Goal: Check status

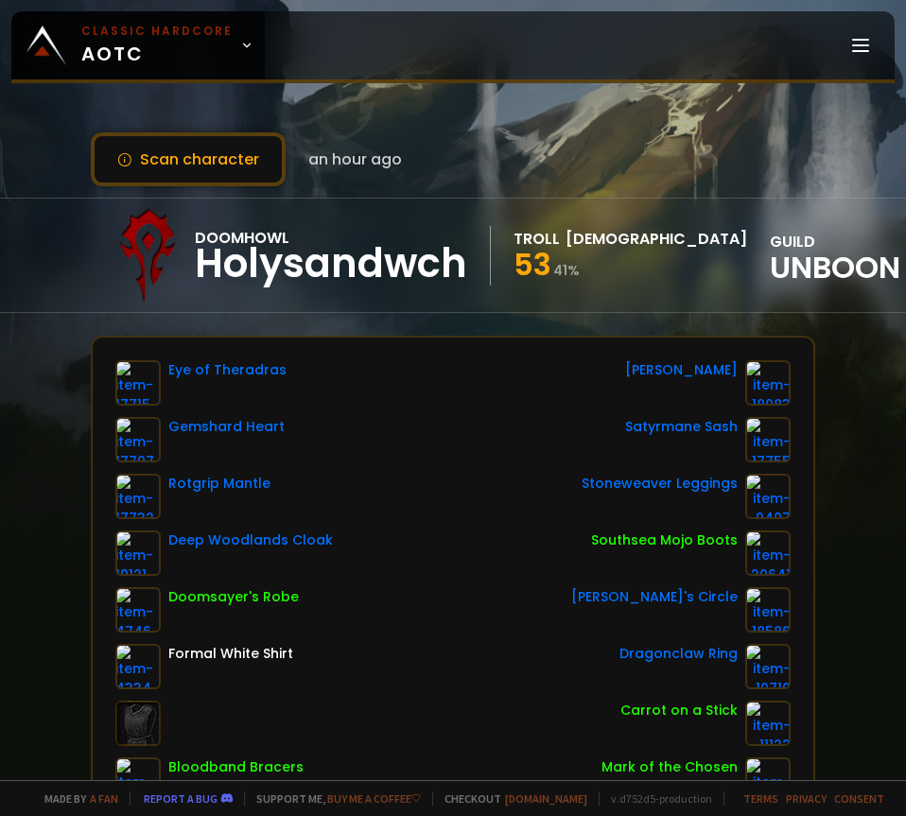
click at [491, 115] on div "Scan character an hour ago Doomhowl Holysandwch Troll Priest 53 41 % guild Unbo…" at bounding box center [453, 390] width 906 height 780
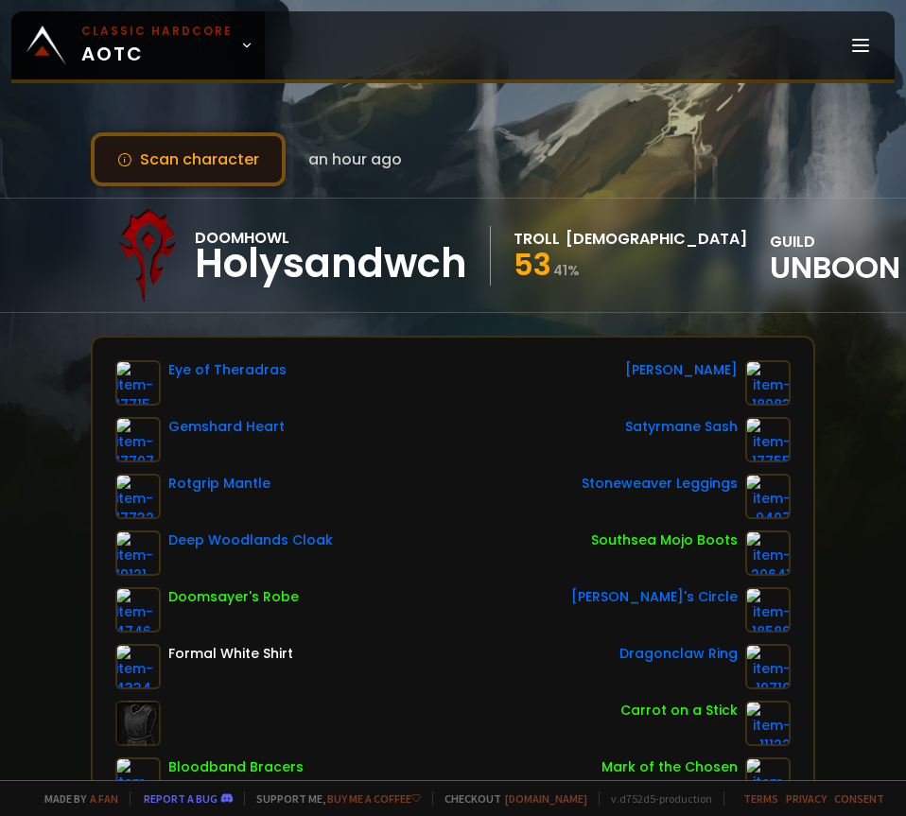
click at [219, 148] on button "Scan character" at bounding box center [188, 159] width 195 height 54
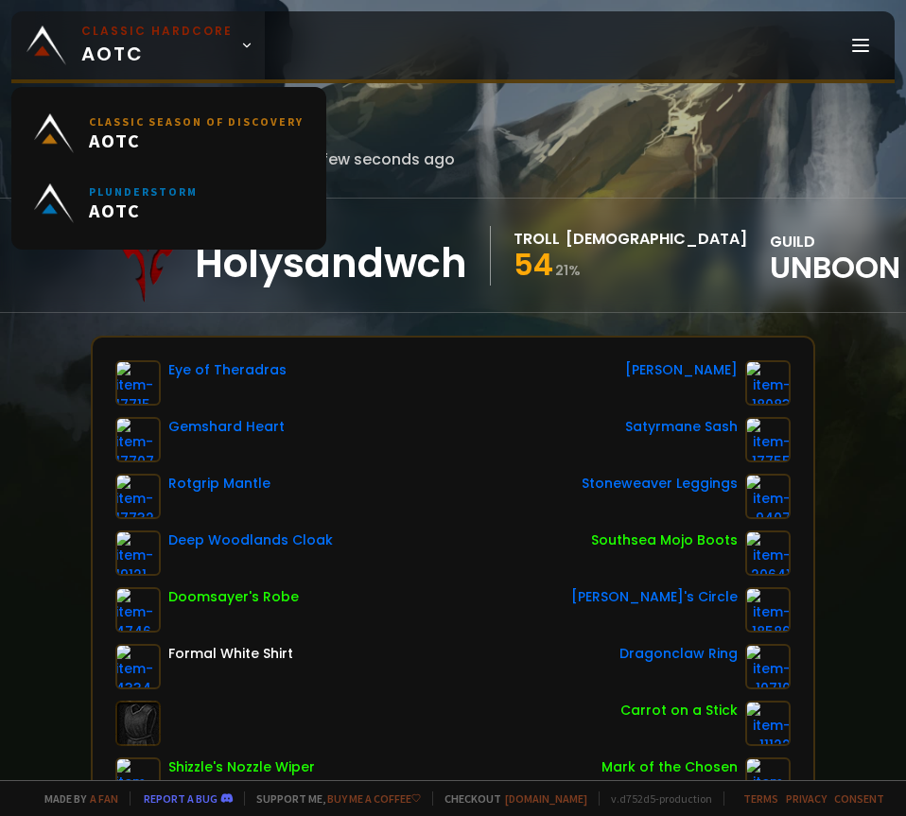
click at [190, 56] on span "Classic Hardcore AOTC" at bounding box center [156, 45] width 151 height 45
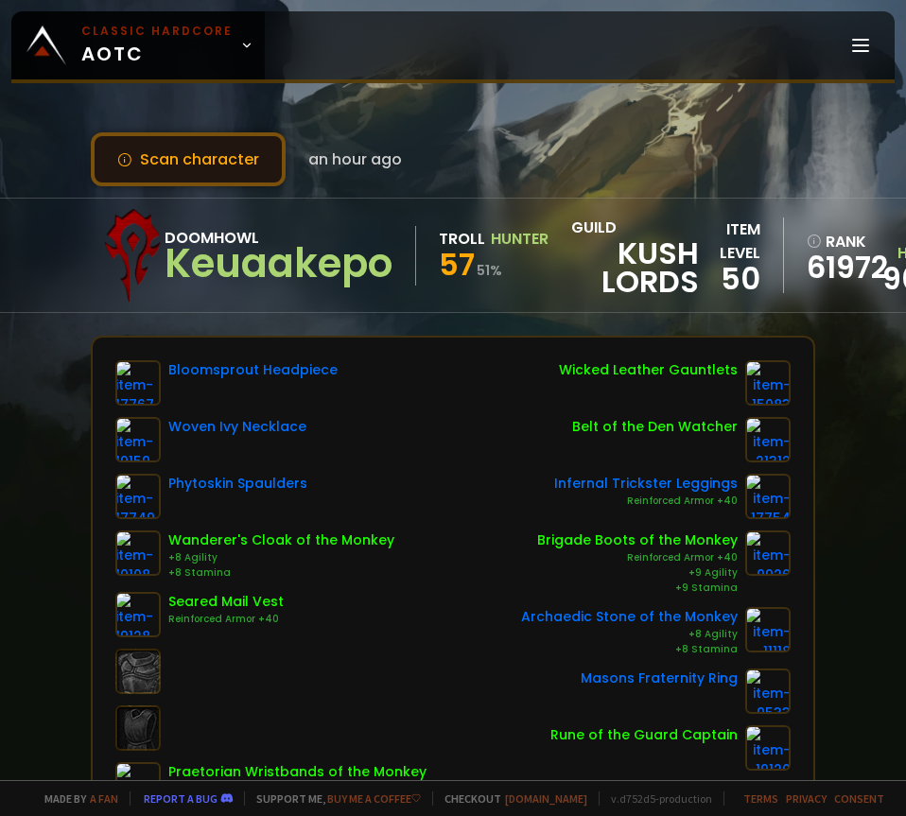
click at [210, 150] on button "Scan character" at bounding box center [188, 159] width 195 height 54
